Goal: Information Seeking & Learning: Learn about a topic

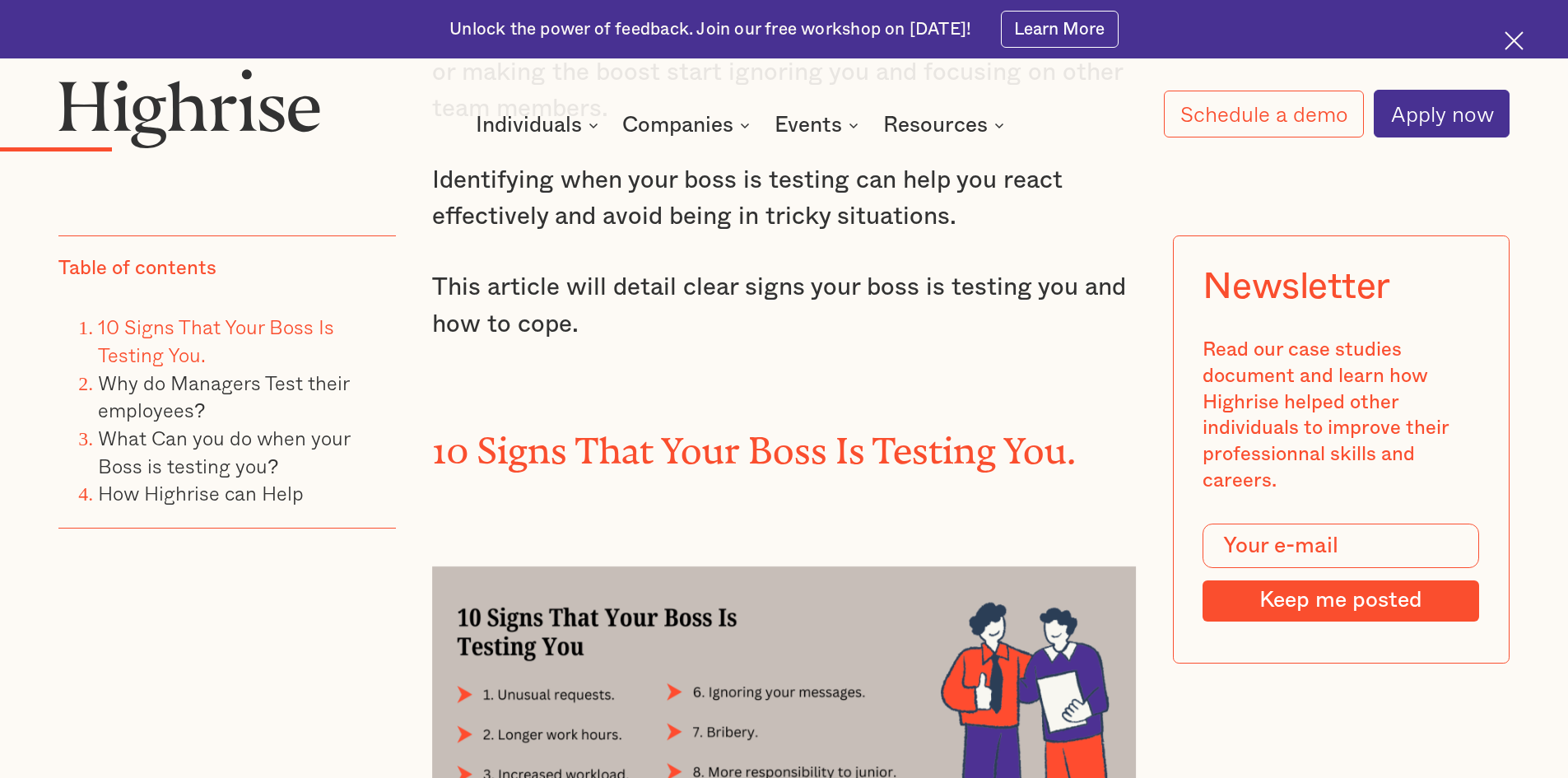
scroll to position [2469, 0]
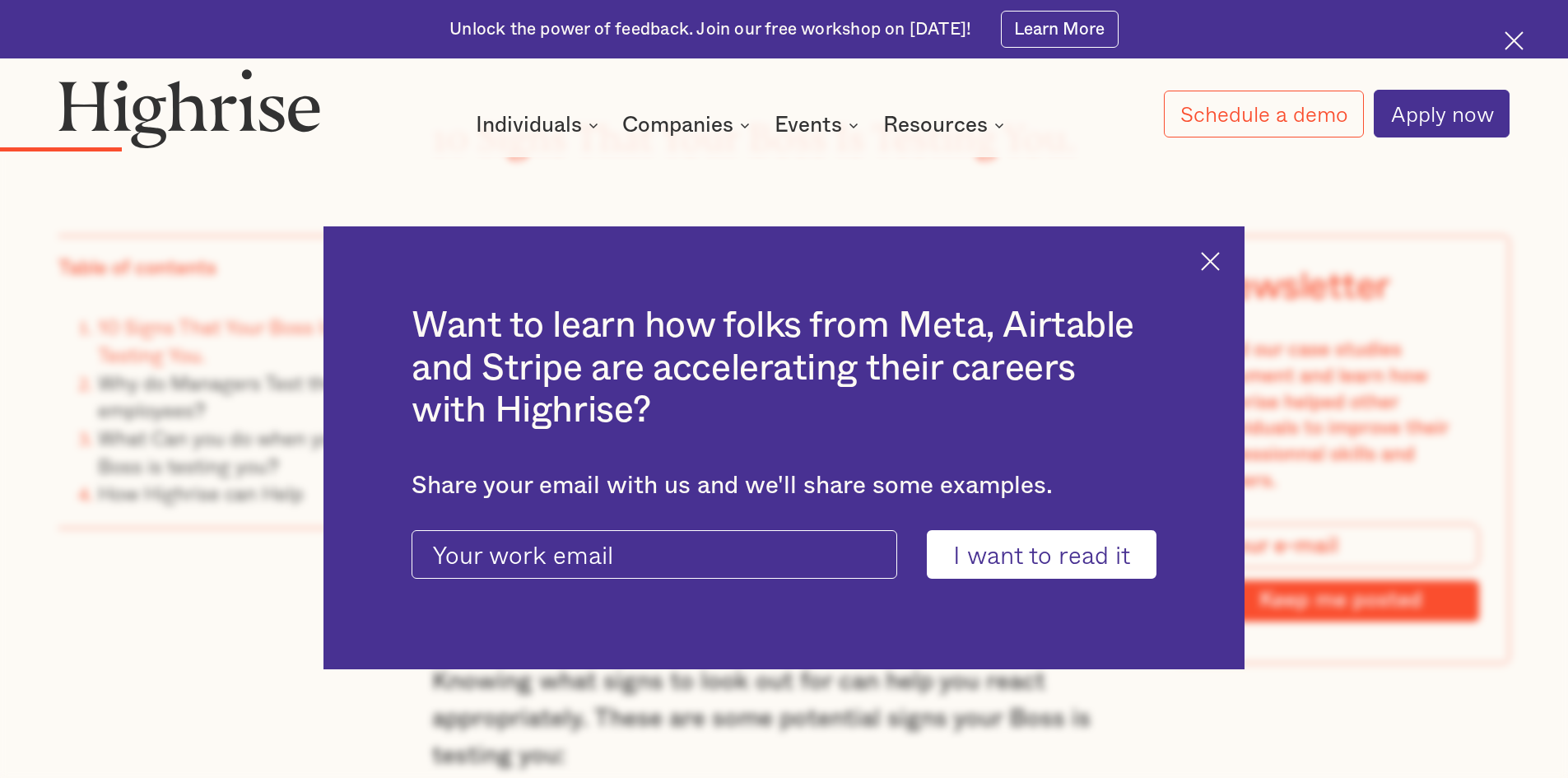
click at [1220, 256] on img at bounding box center [1210, 261] width 19 height 19
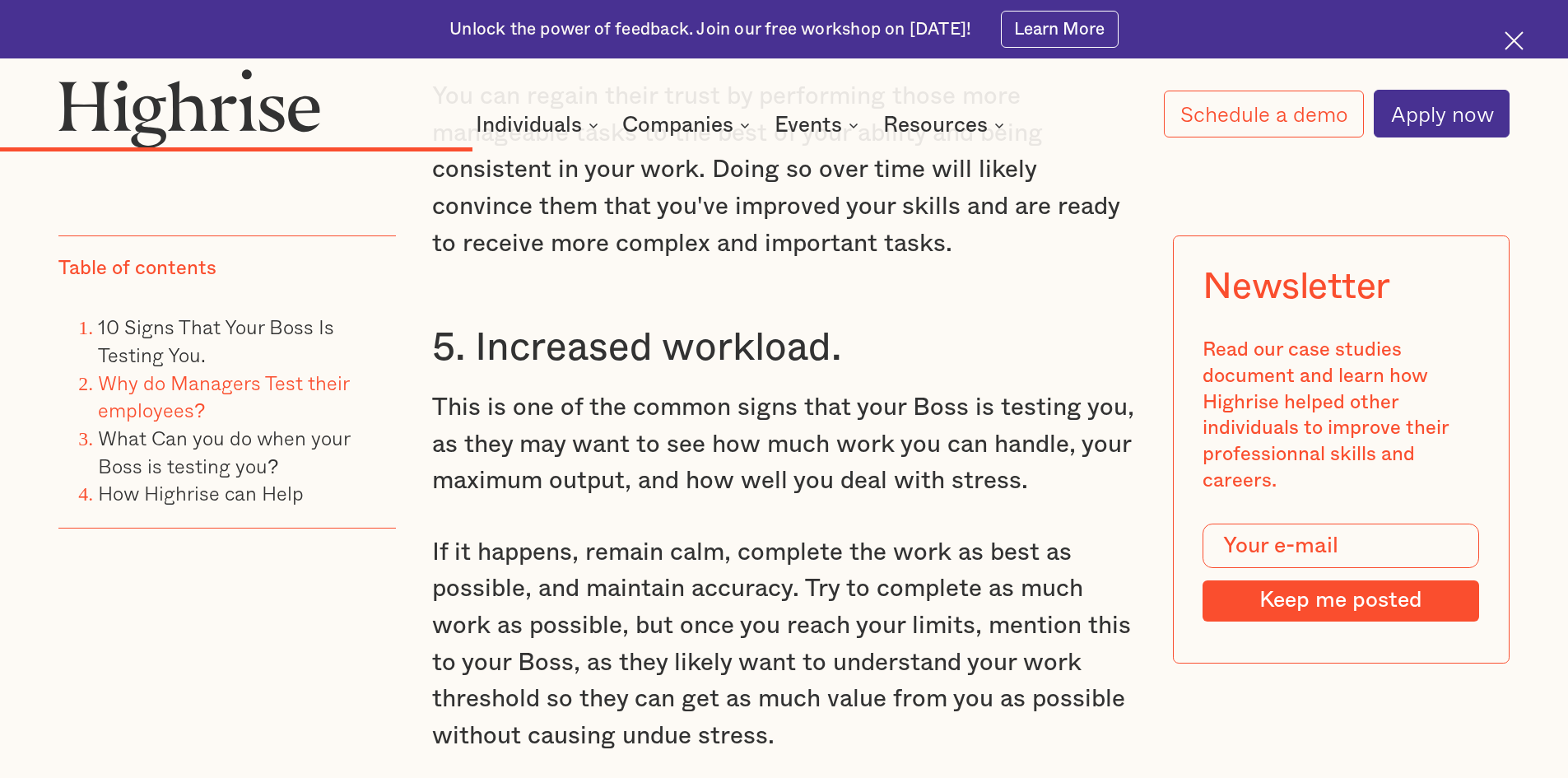
scroll to position [6008, 0]
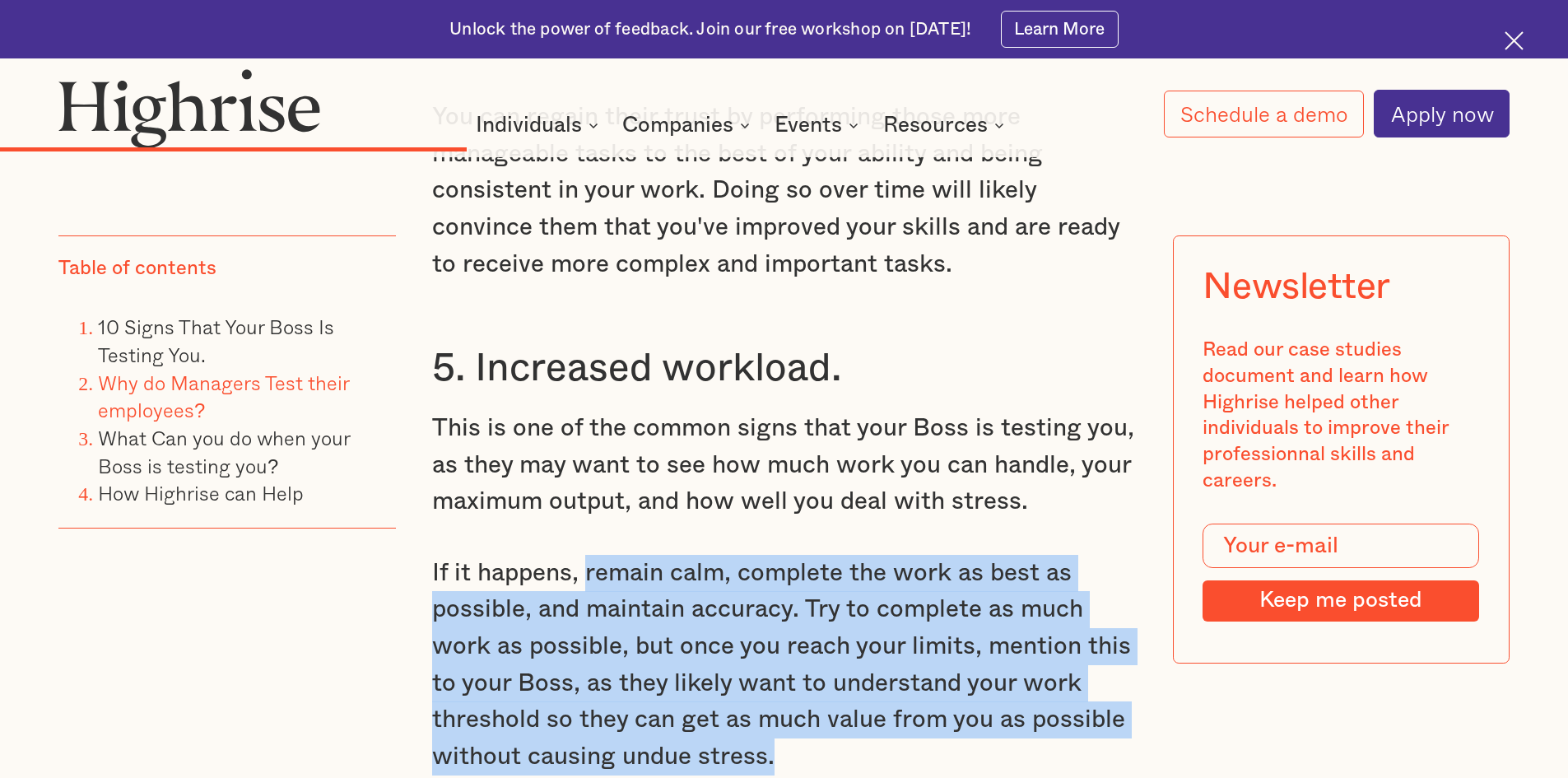
drag, startPoint x: 587, startPoint y: 537, endPoint x: 1126, endPoint y: 720, distance: 569.2
click at [1126, 720] on p "If it happens, remain calm, complete the work as best as possible, and maintain…" at bounding box center [784, 665] width 705 height 221
click at [1022, 658] on p "If it happens, remain calm, complete the work as best as possible, and maintain…" at bounding box center [784, 665] width 705 height 221
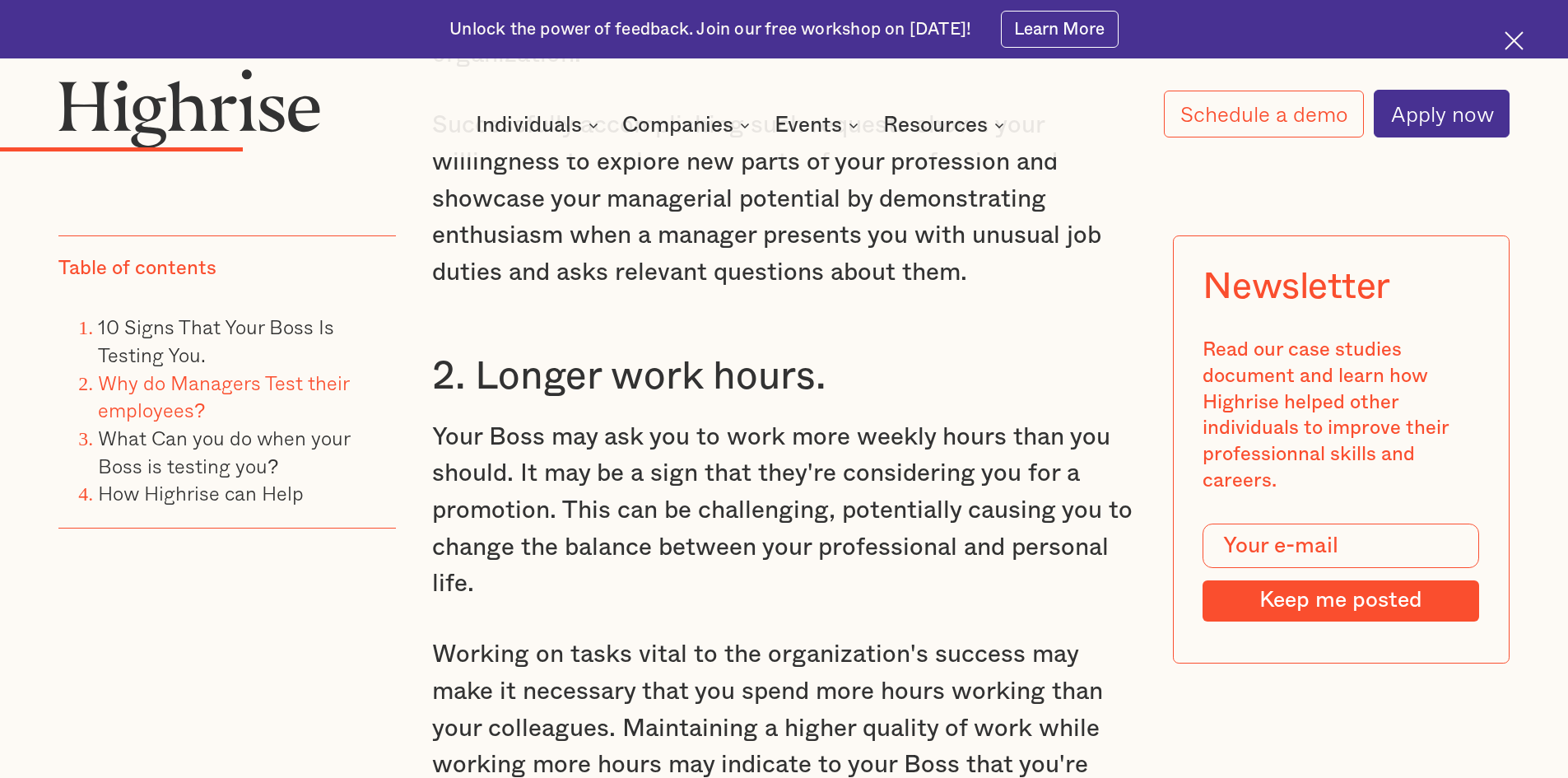
scroll to position [3868, 0]
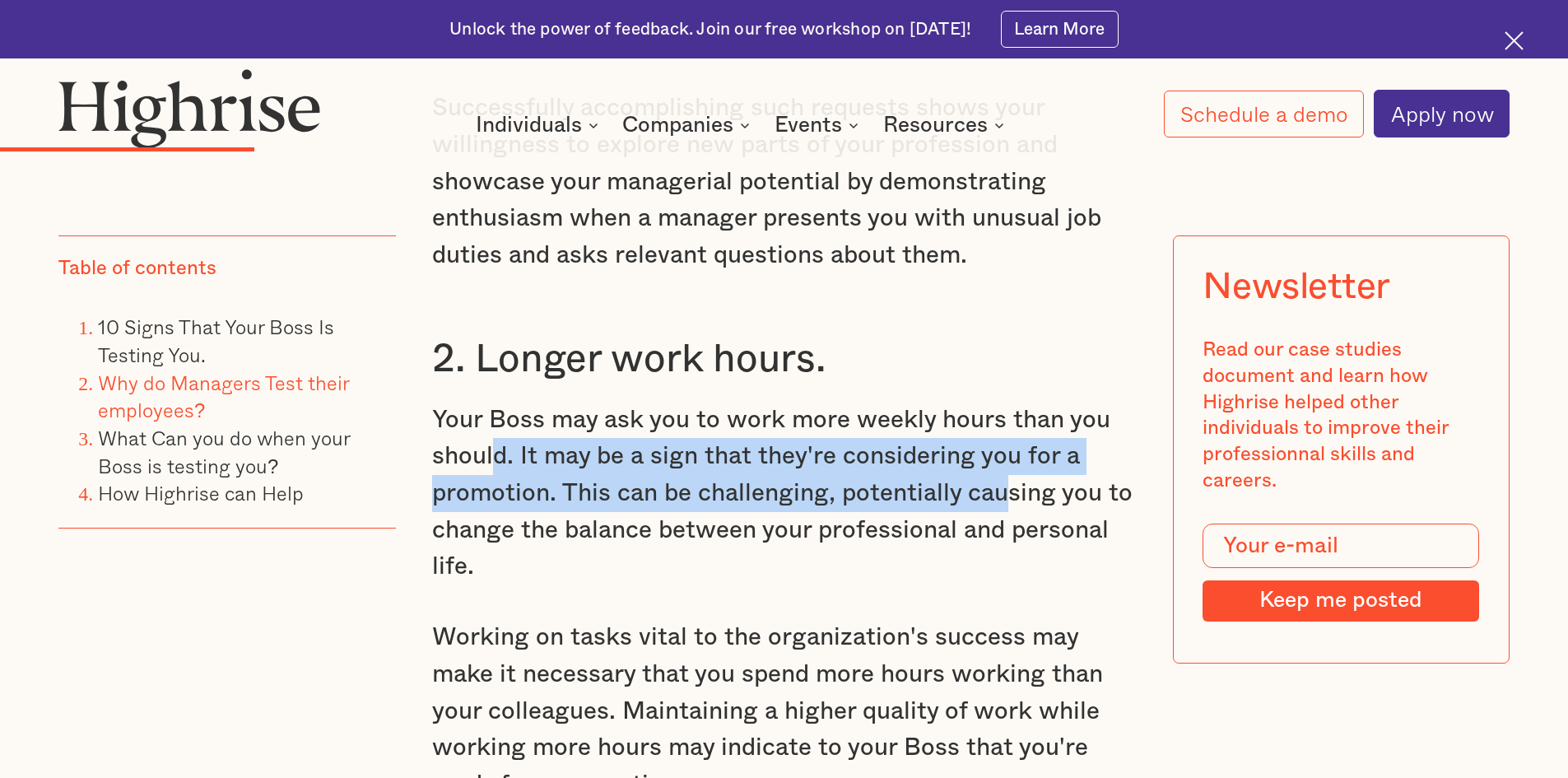
drag, startPoint x: 488, startPoint y: 414, endPoint x: 1009, endPoint y: 451, distance: 522.3
click at [1009, 451] on p "Your Boss may ask you to work more weekly hours than you should. It may be a si…" at bounding box center [784, 493] width 705 height 184
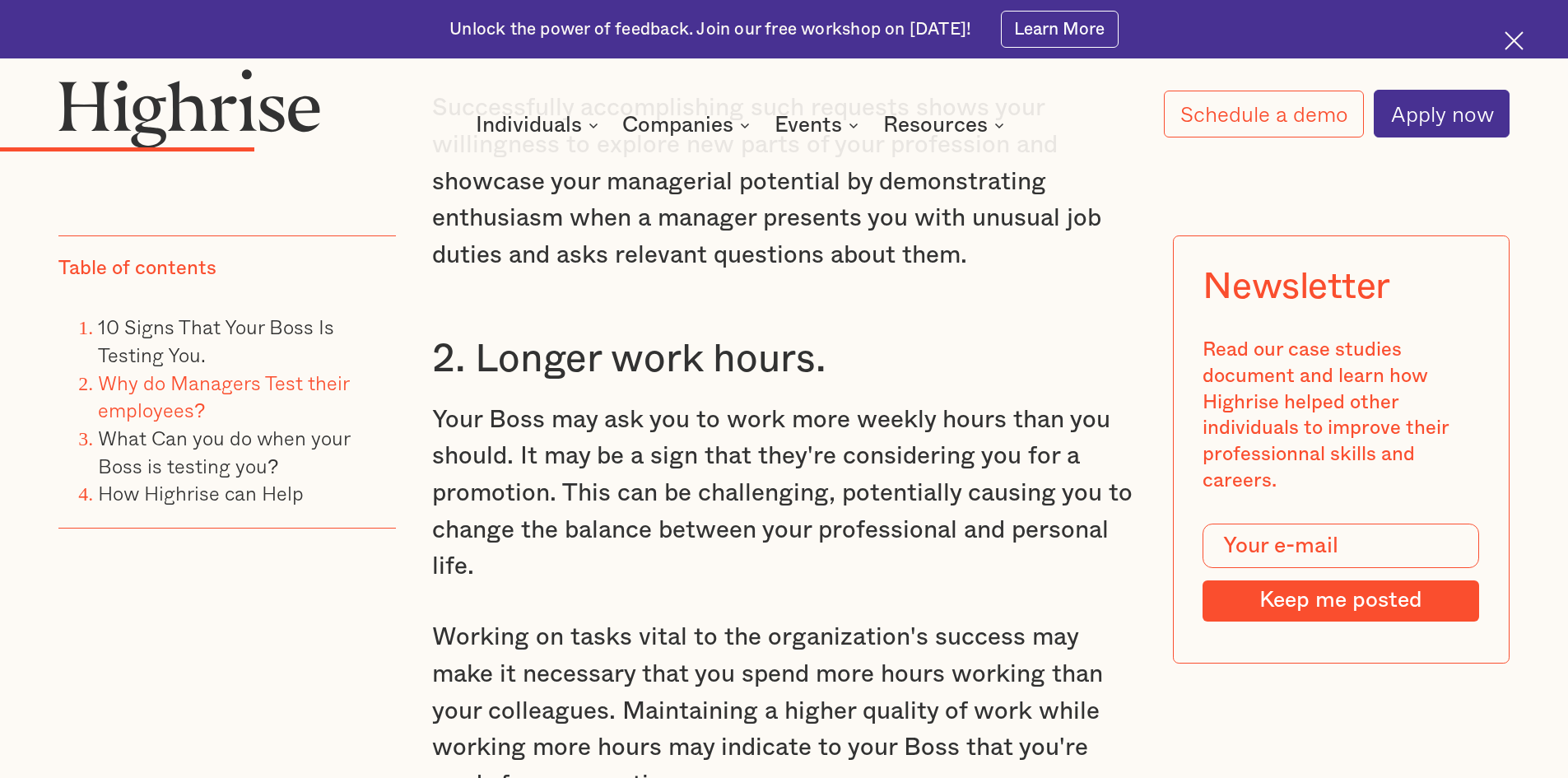
click at [961, 498] on p "Your Boss may ask you to work more weekly hours than you should. It may be a si…" at bounding box center [784, 493] width 705 height 184
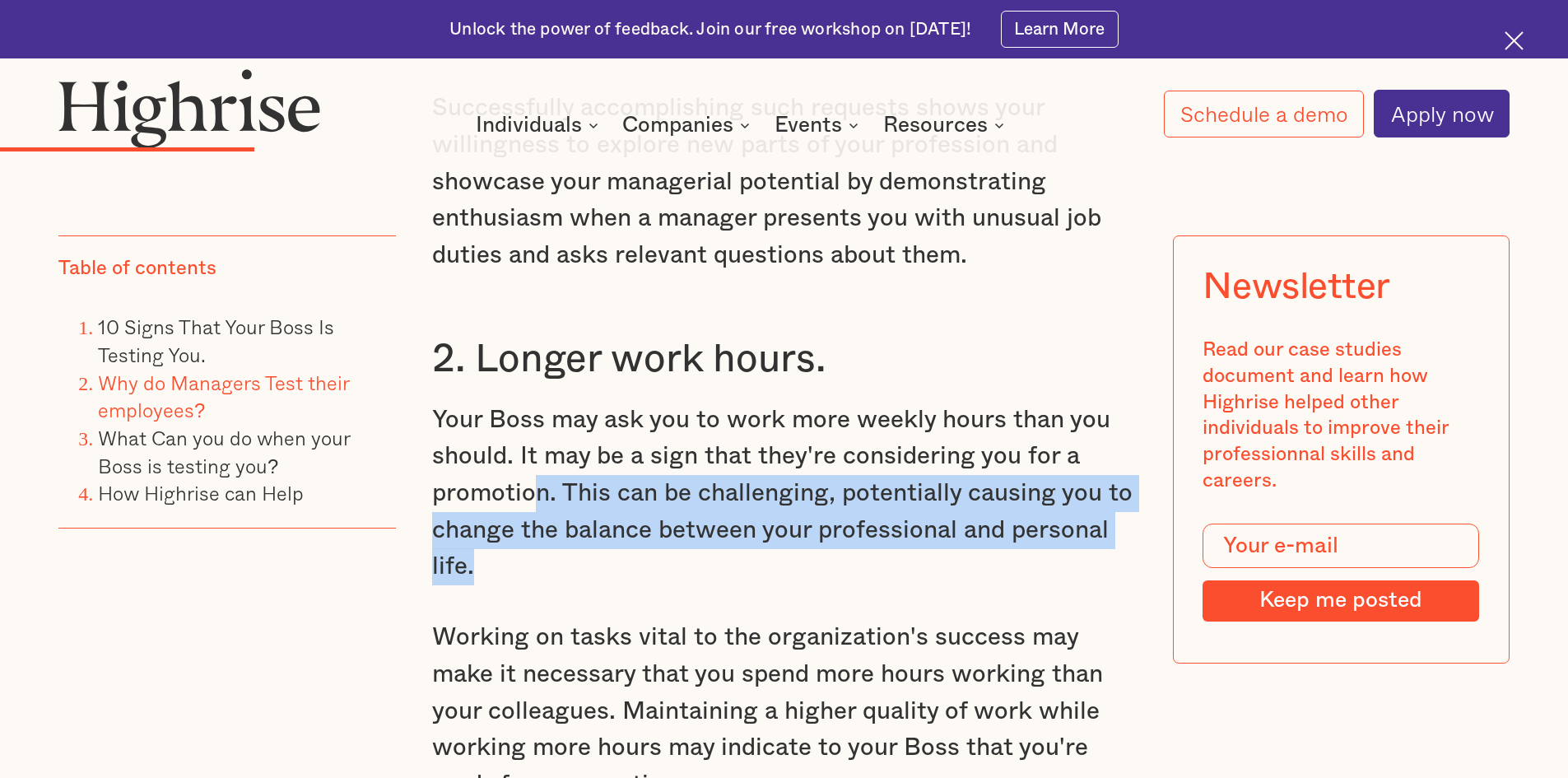
drag, startPoint x: 527, startPoint y: 451, endPoint x: 1089, endPoint y: 521, distance: 566.3
click at [1089, 521] on p "Your Boss may ask you to work more weekly hours than you should. It may be a si…" at bounding box center [784, 493] width 705 height 184
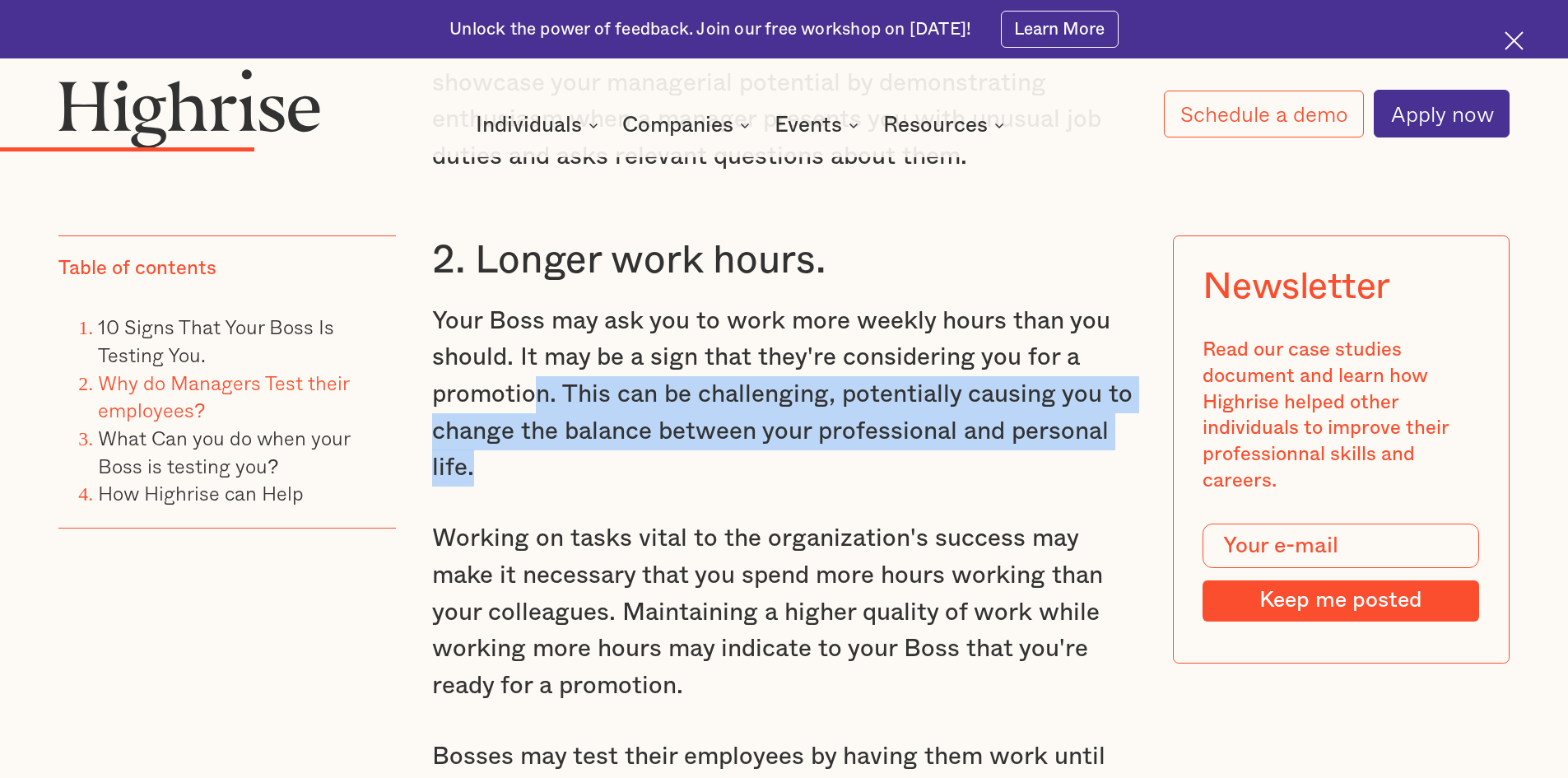
scroll to position [4115, 0]
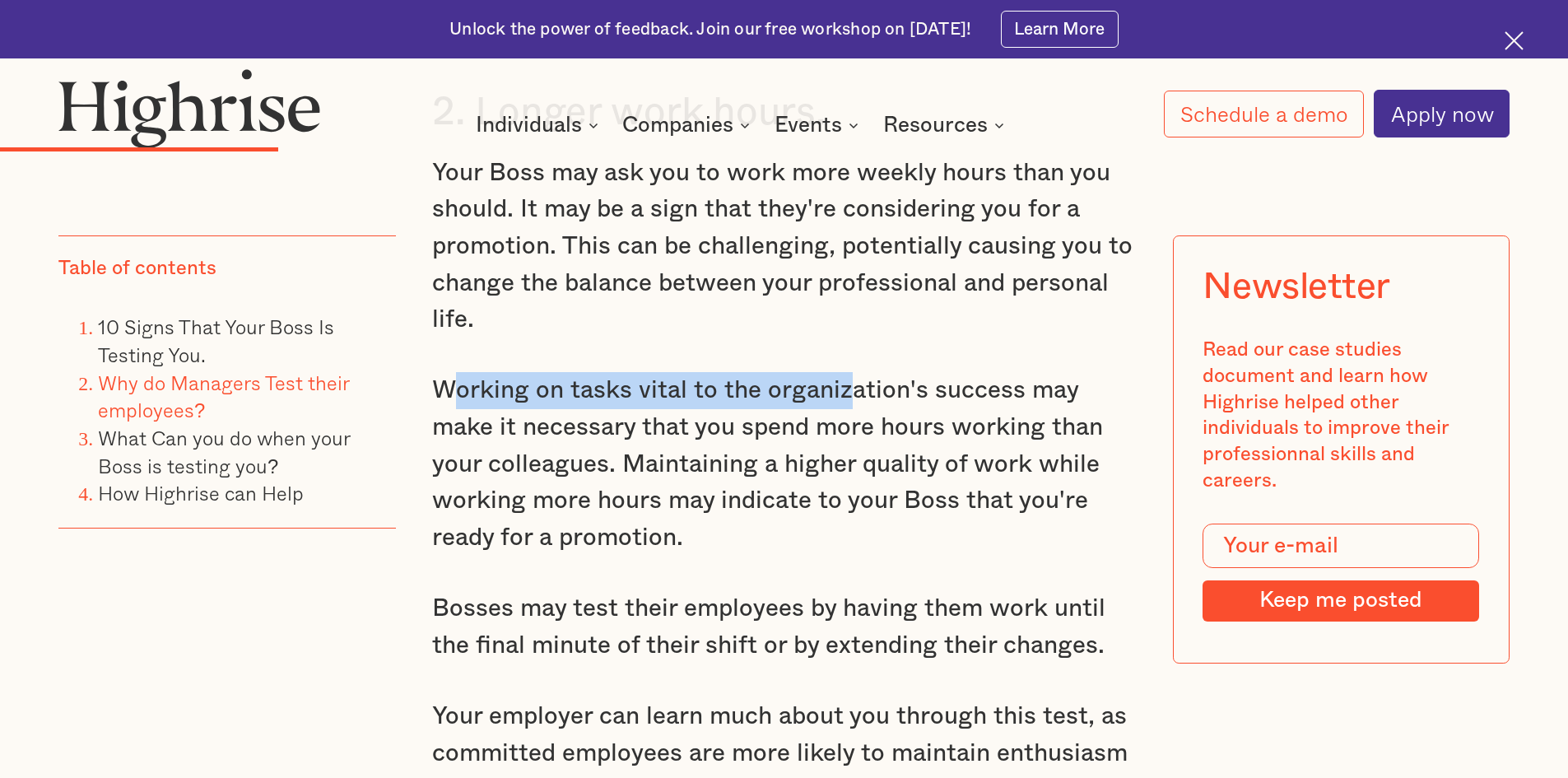
drag, startPoint x: 442, startPoint y: 354, endPoint x: 848, endPoint y: 377, distance: 406.7
click at [843, 374] on p "Working on tasks vital to the organization's success may make it necessary that…" at bounding box center [784, 463] width 705 height 184
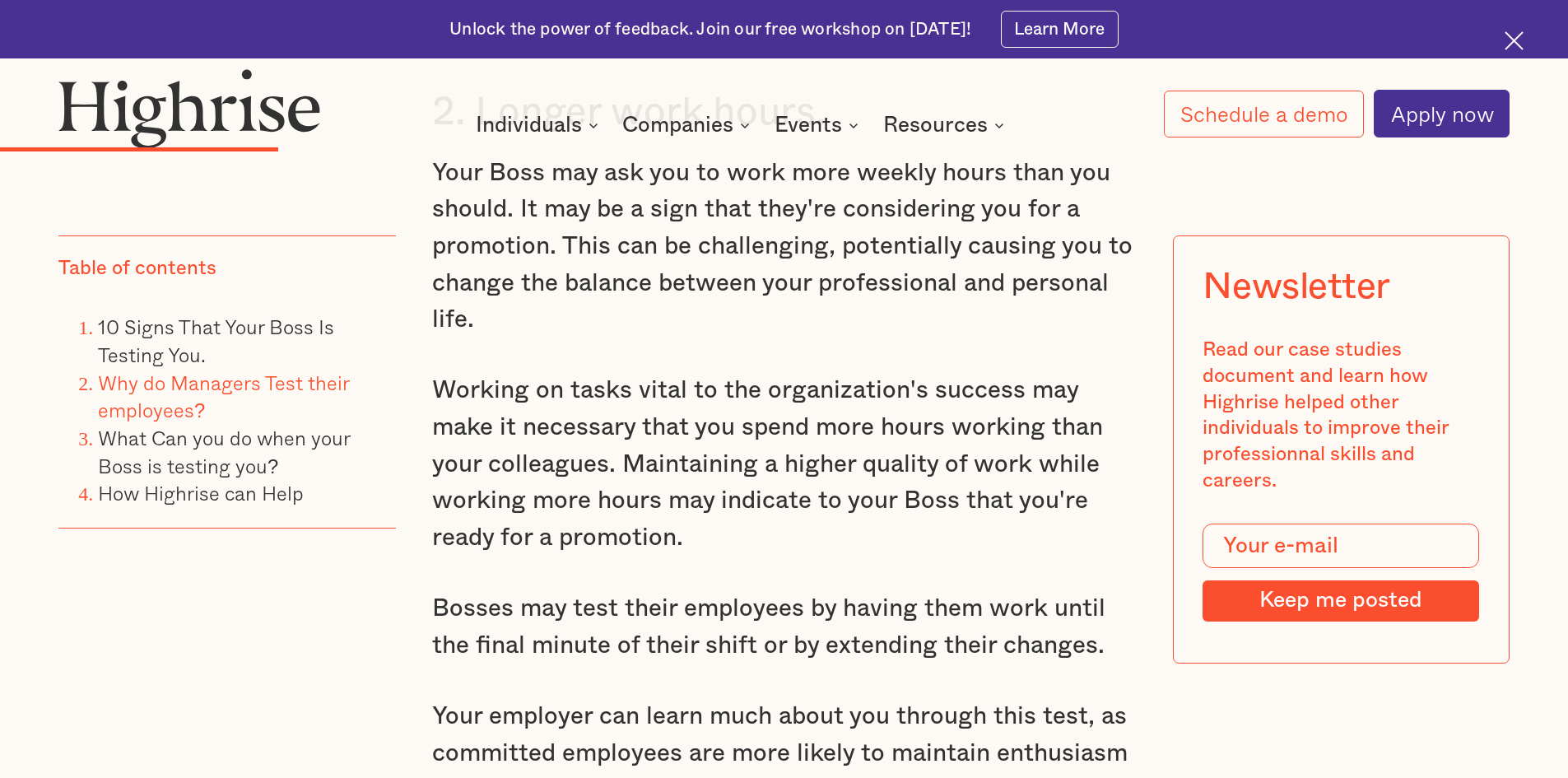
click at [848, 416] on p "Working on tasks vital to the organization's success may make it necessary that…" at bounding box center [784, 463] width 705 height 184
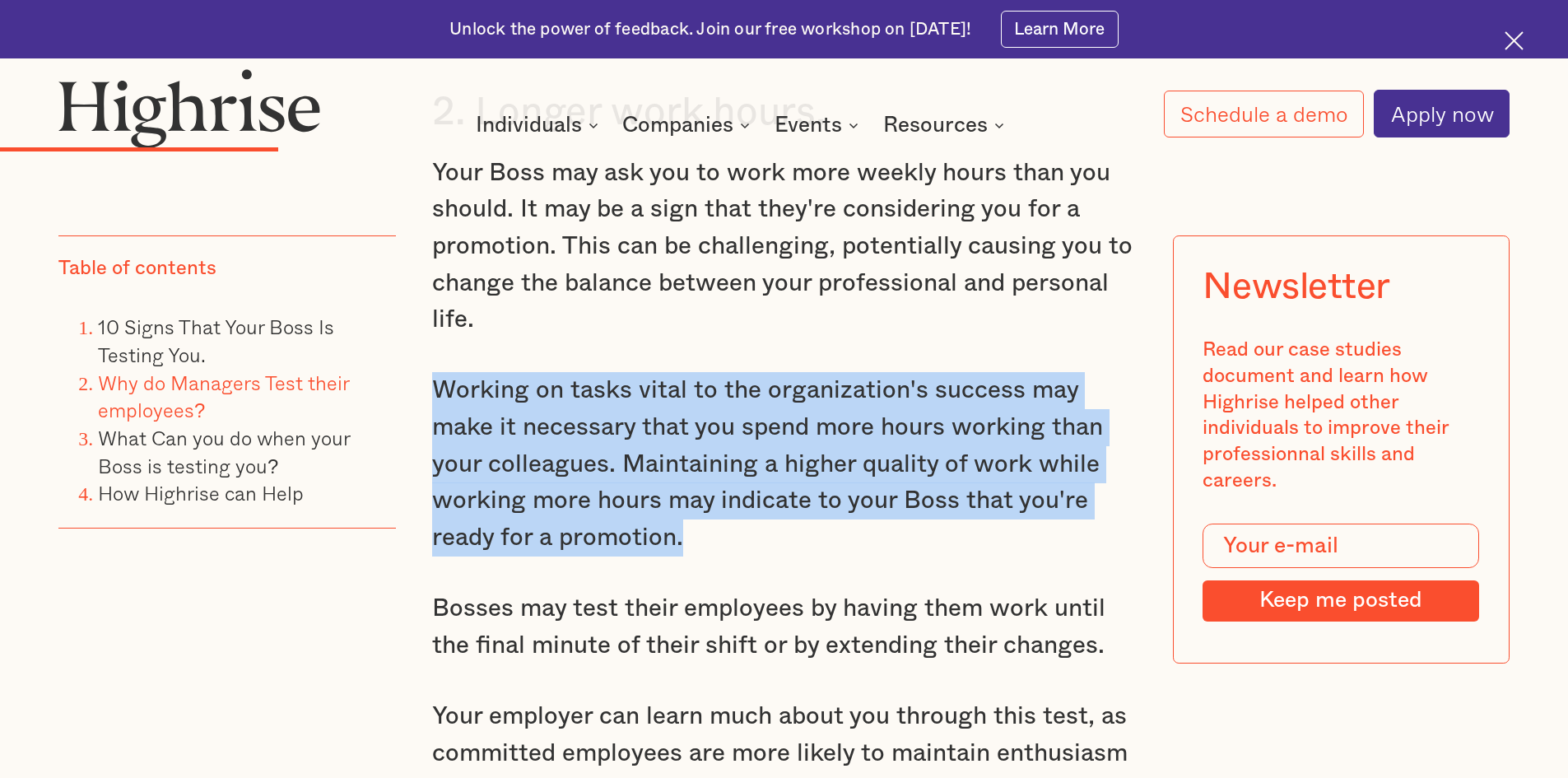
drag, startPoint x: 412, startPoint y: 365, endPoint x: 1036, endPoint y: 495, distance: 637.4
click at [888, 517] on p "Working on tasks vital to the organization's success may make it necessary that…" at bounding box center [784, 463] width 705 height 184
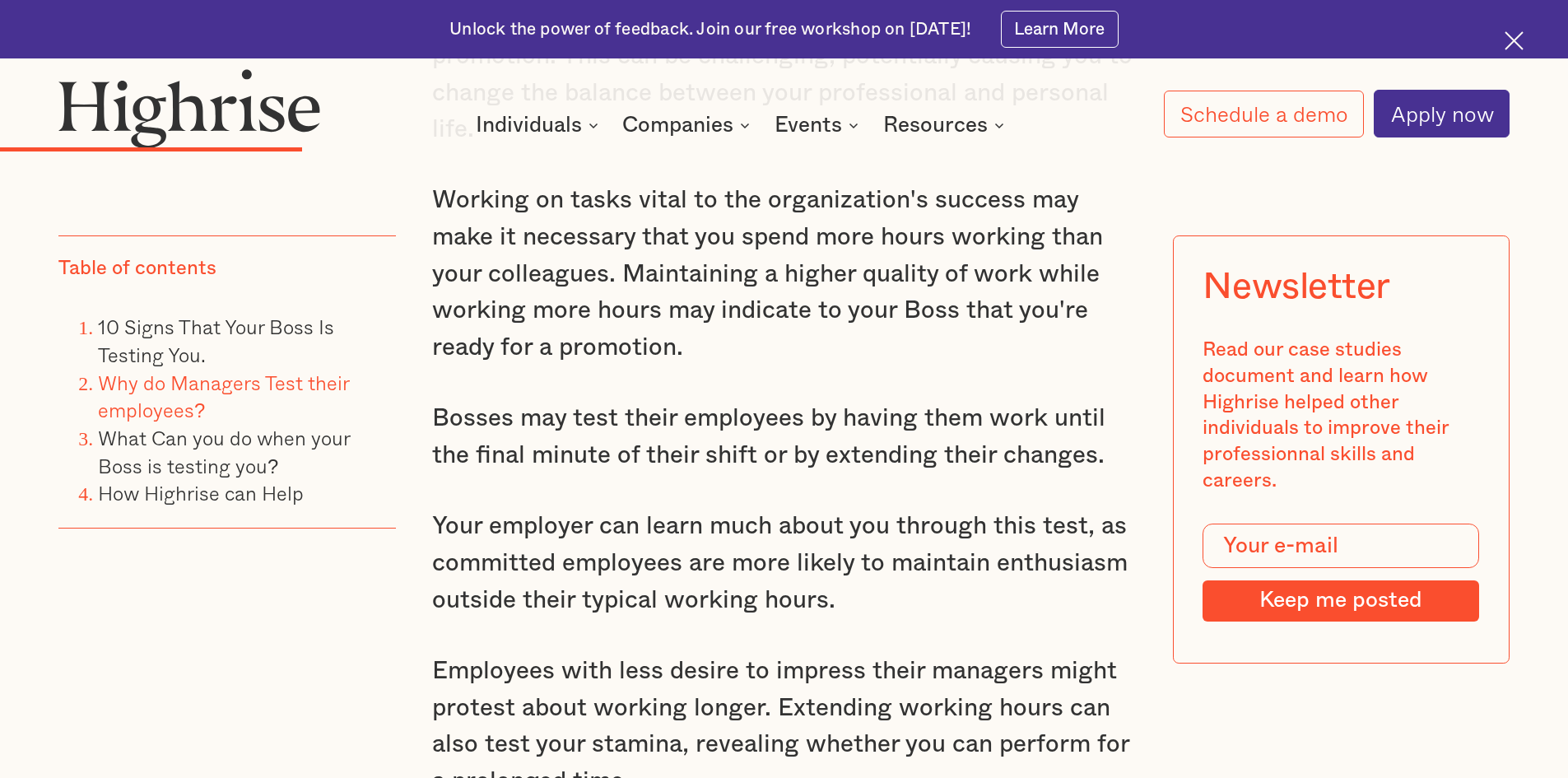
scroll to position [4361, 0]
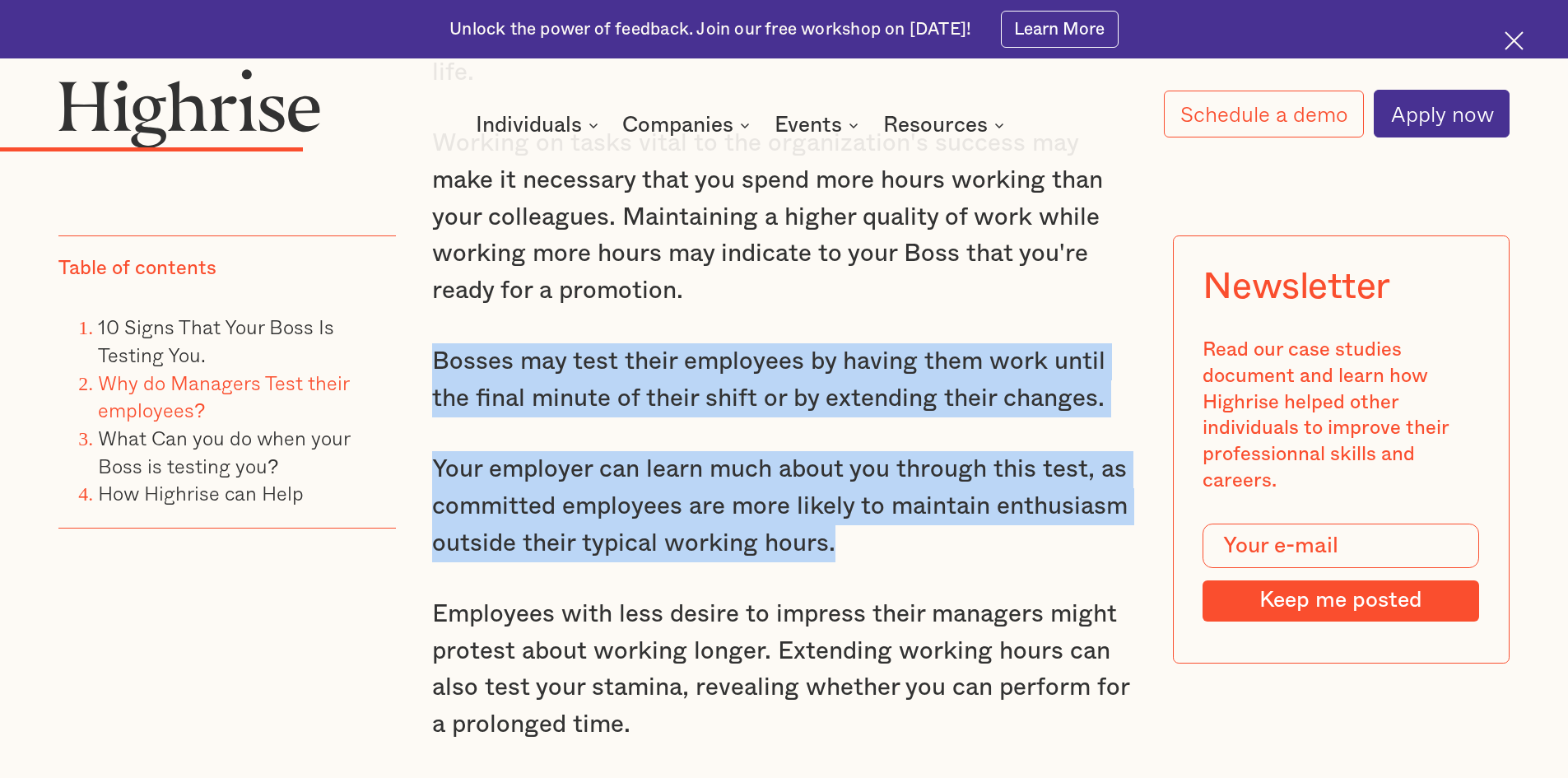
drag, startPoint x: 415, startPoint y: 341, endPoint x: 985, endPoint y: 502, distance: 592.3
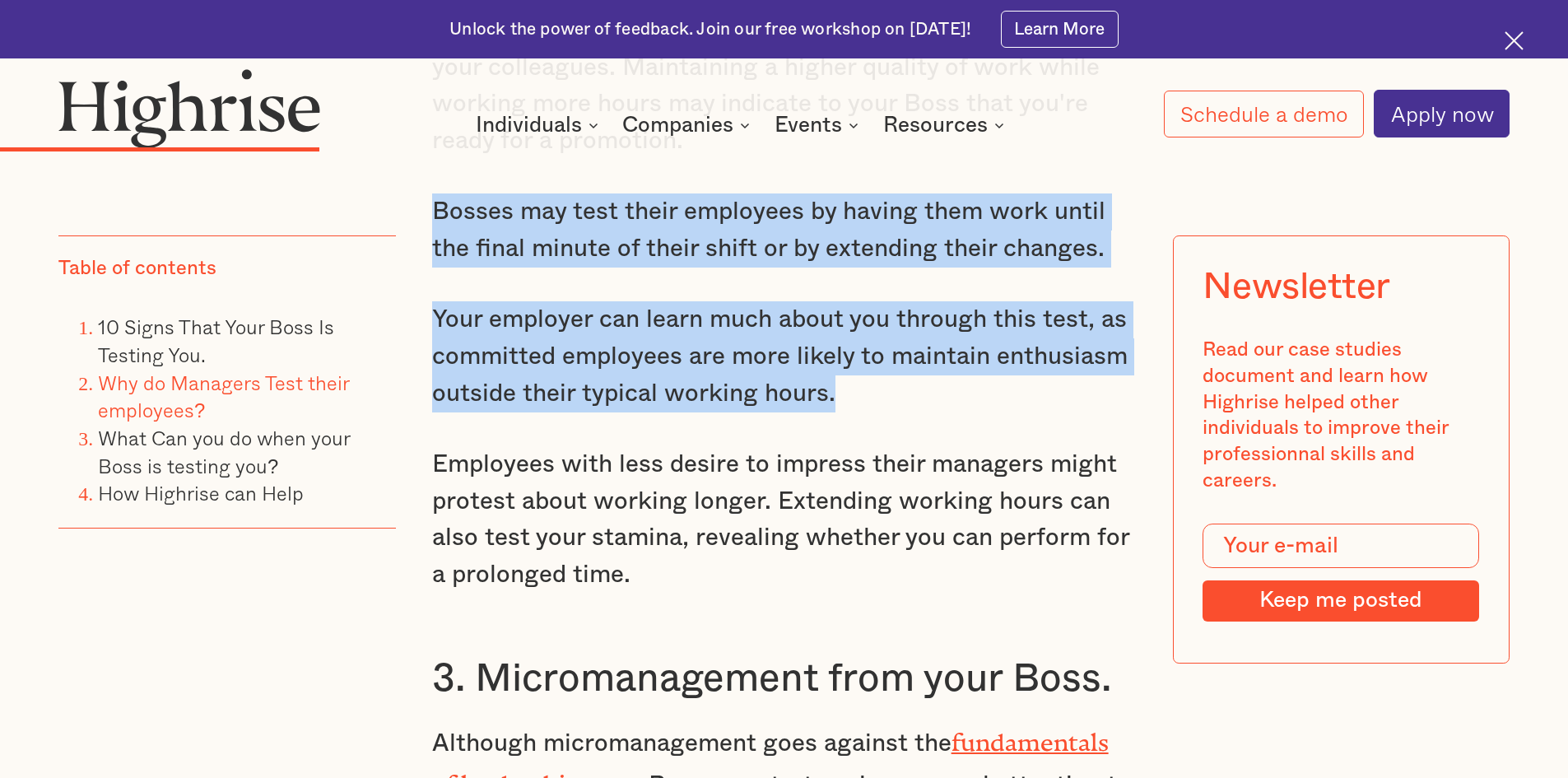
scroll to position [4526, 0]
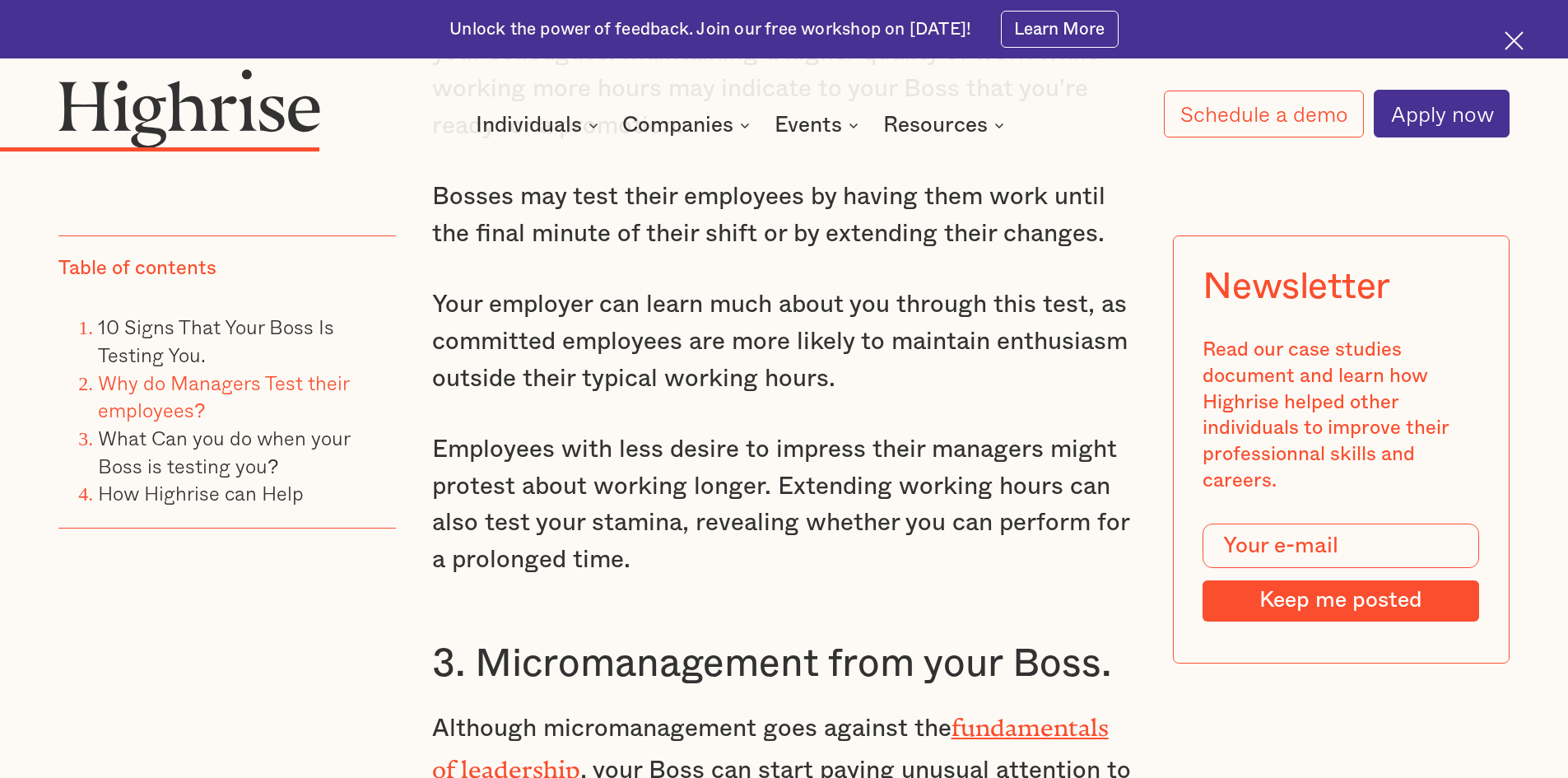
click at [985, 502] on p "Employees with less desire to impress their managers might protest about workin…" at bounding box center [784, 505] width 705 height 147
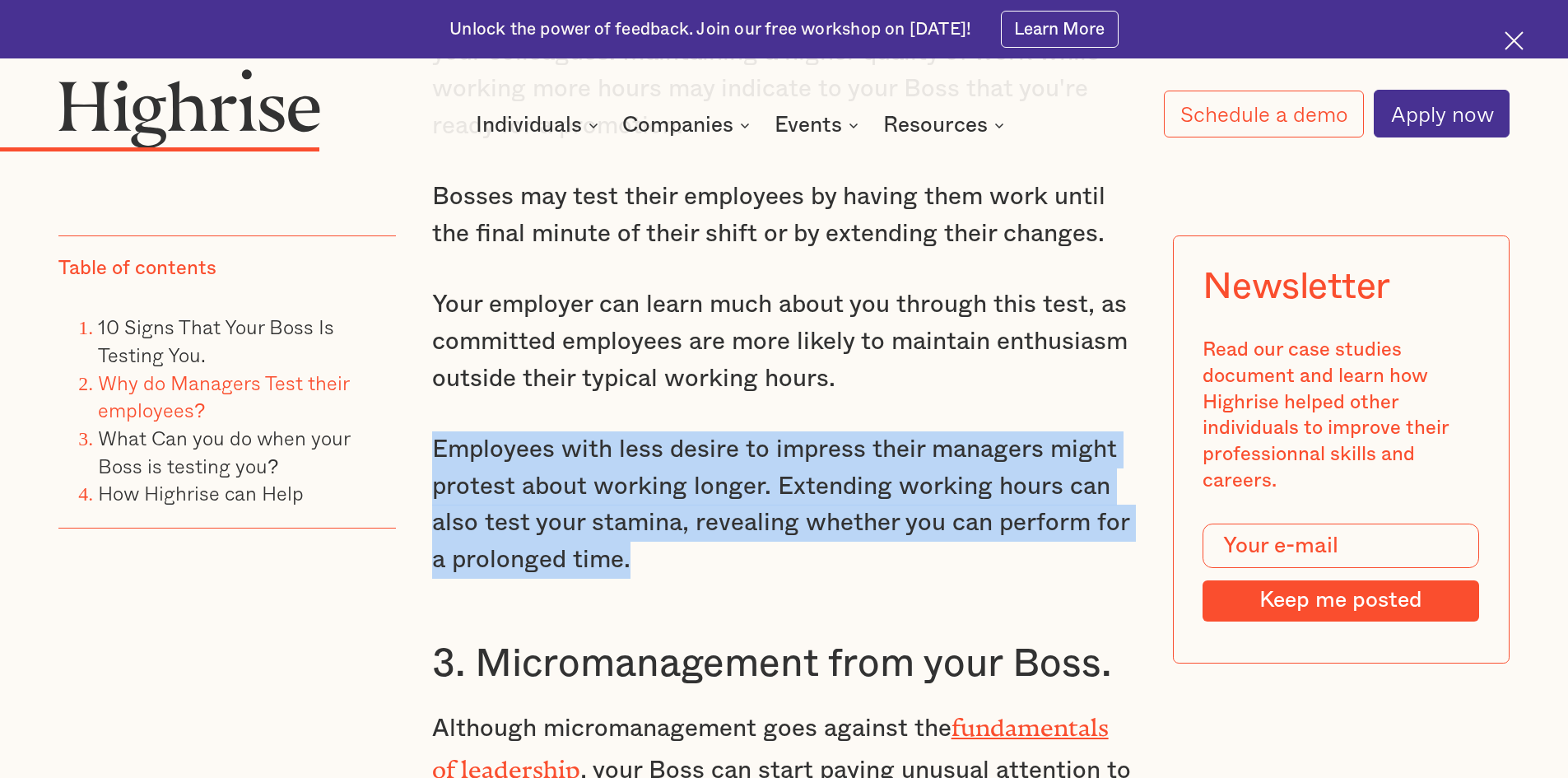
drag, startPoint x: 419, startPoint y: 422, endPoint x: 879, endPoint y: 525, distance: 471.4
click at [889, 533] on p "Employees with less desire to impress their managers might protest about workin…" at bounding box center [784, 505] width 705 height 147
